Goal: Task Accomplishment & Management: Manage account settings

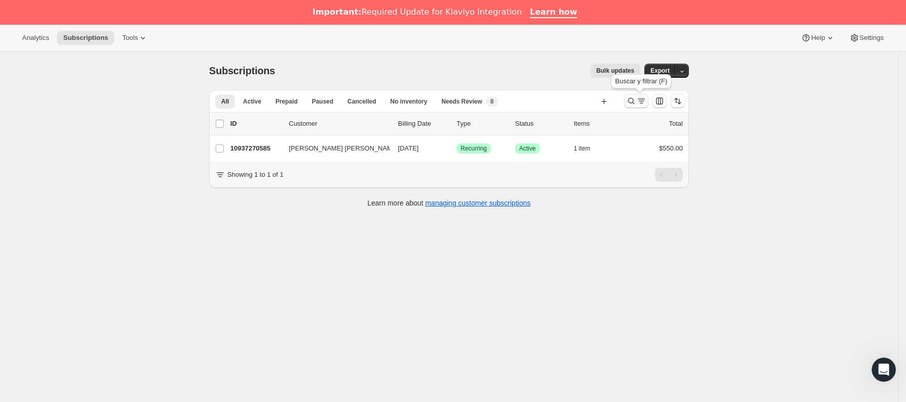
click at [642, 98] on icon "Buscar y filtrar resultados" at bounding box center [641, 101] width 10 height 10
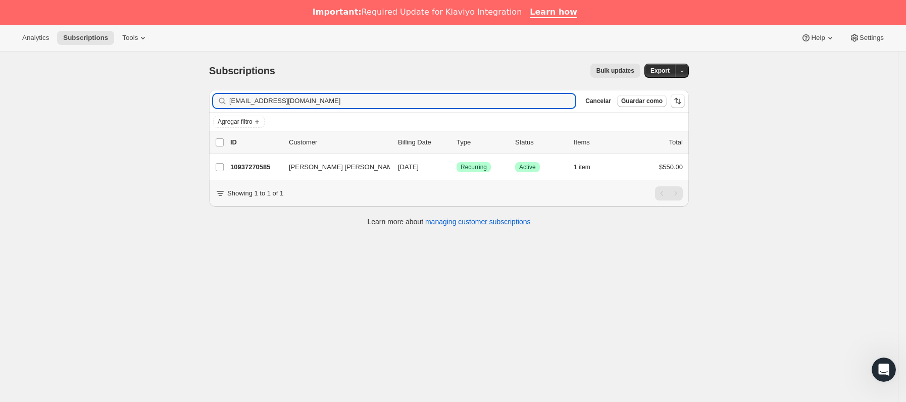
drag, startPoint x: 330, startPoint y: 96, endPoint x: 153, endPoint y: 116, distance: 178.2
click at [153, 116] on div "Subscriptions. Esta página está lista Subscriptions Bulk updates Más acciones B…" at bounding box center [448, 252] width 897 height 402
type input "[EMAIL_ADDRESS][DOMAIN_NAME]"
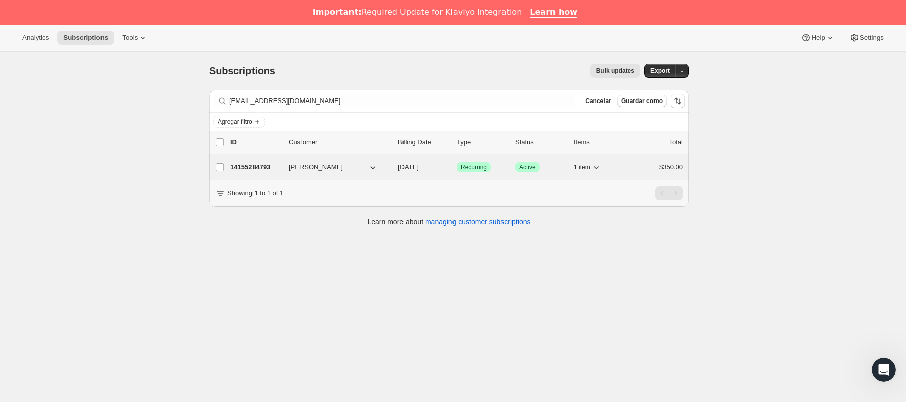
click at [288, 169] on div "14155284793 [PERSON_NAME] [DATE] Logrado Recurring Logrado Active 1 item $350.00" at bounding box center [456, 167] width 452 height 14
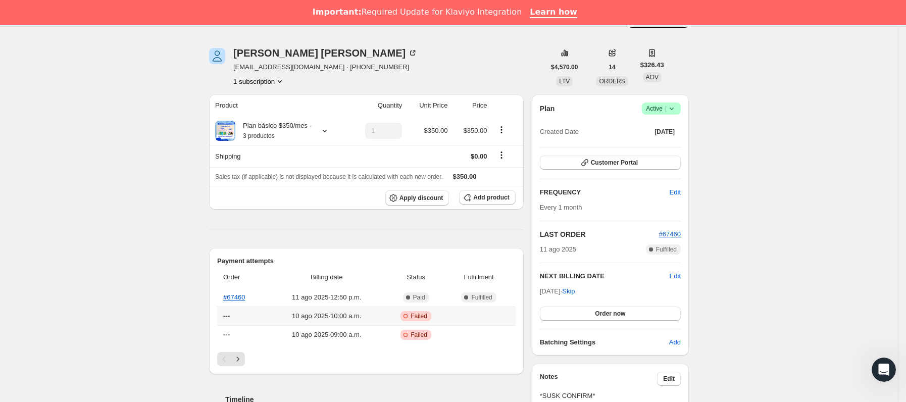
scroll to position [151, 0]
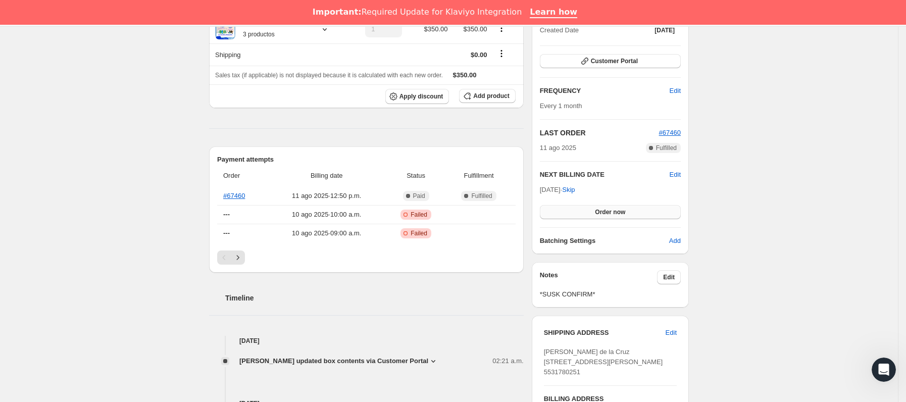
click at [600, 218] on button "Order now" at bounding box center [610, 212] width 141 height 14
click at [600, 218] on button "Click to confirm" at bounding box center [610, 212] width 141 height 14
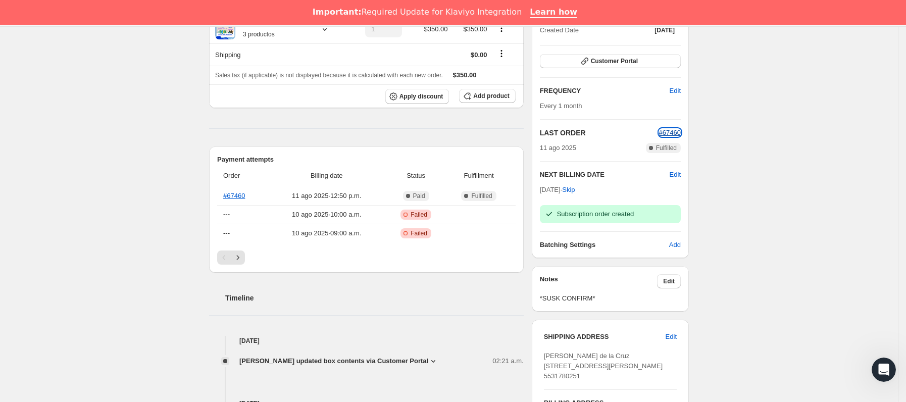
click at [671, 131] on span "#67460" at bounding box center [670, 133] width 22 height 8
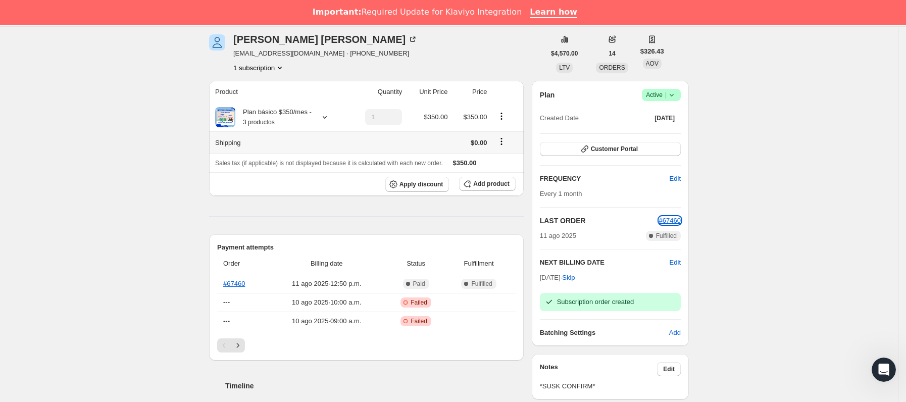
scroll to position [0, 0]
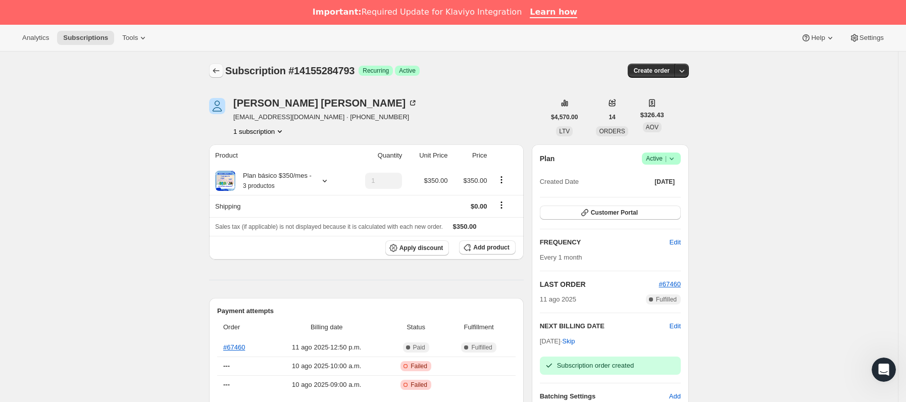
click at [221, 71] on icon "Subscriptions" at bounding box center [216, 71] width 10 height 10
